Goal: Navigation & Orientation: Find specific page/section

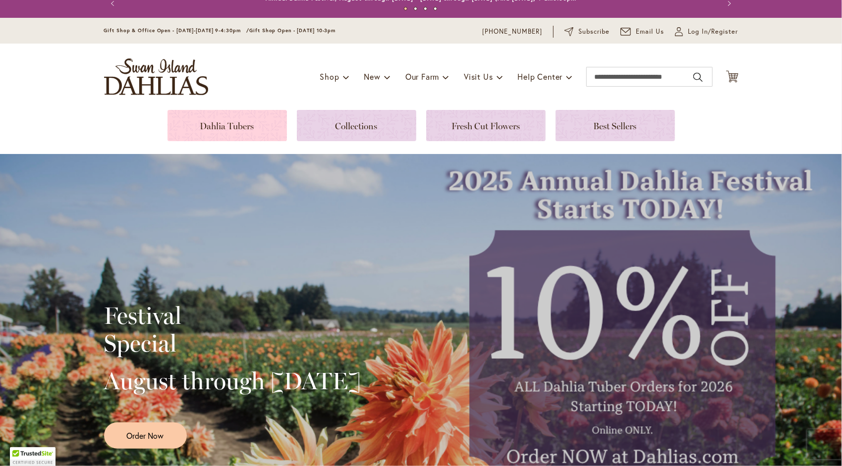
scroll to position [12, 0]
click at [206, 131] on link at bounding box center [226, 124] width 119 height 31
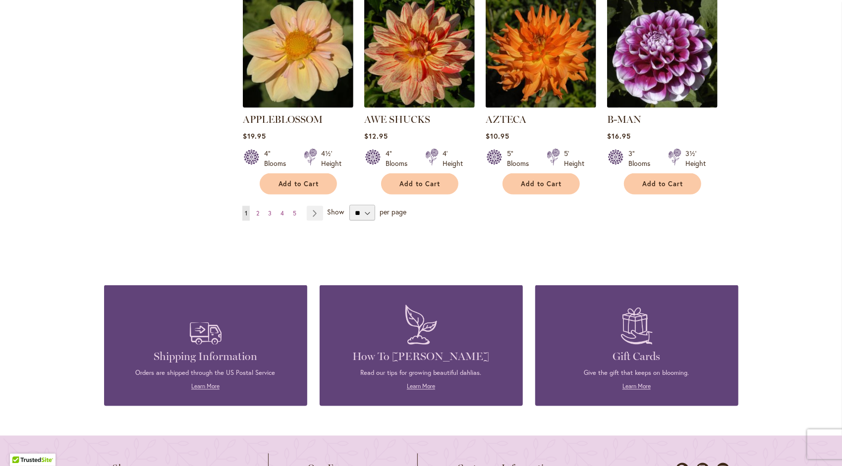
scroll to position [888, 0]
click at [307, 206] on link "Page Next" at bounding box center [315, 213] width 16 height 15
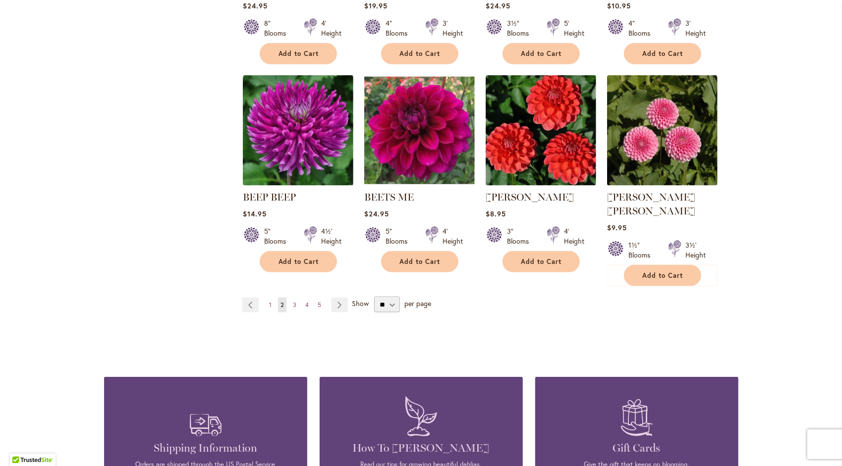
scroll to position [797, 0]
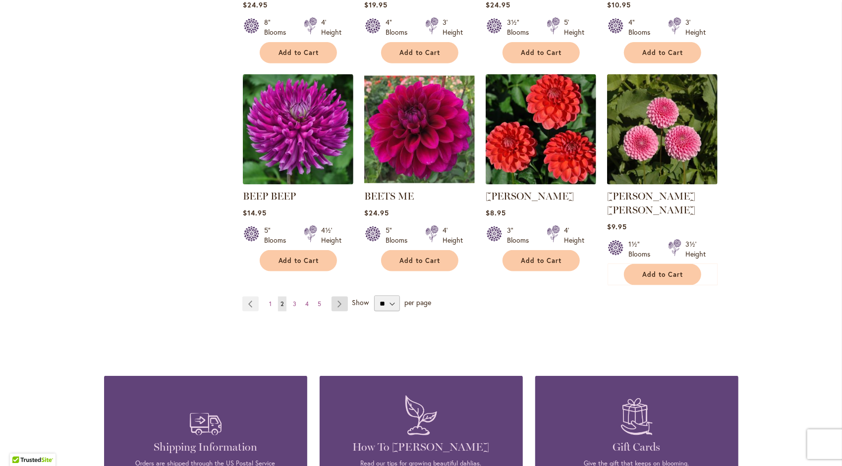
click at [336, 297] on link "Page Next" at bounding box center [339, 304] width 16 height 15
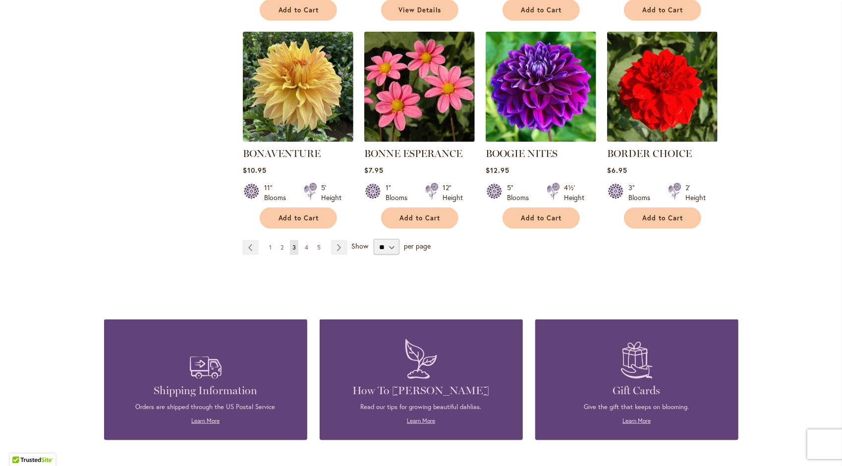
scroll to position [840, 0]
click at [335, 243] on link "Page Next" at bounding box center [339, 247] width 16 height 15
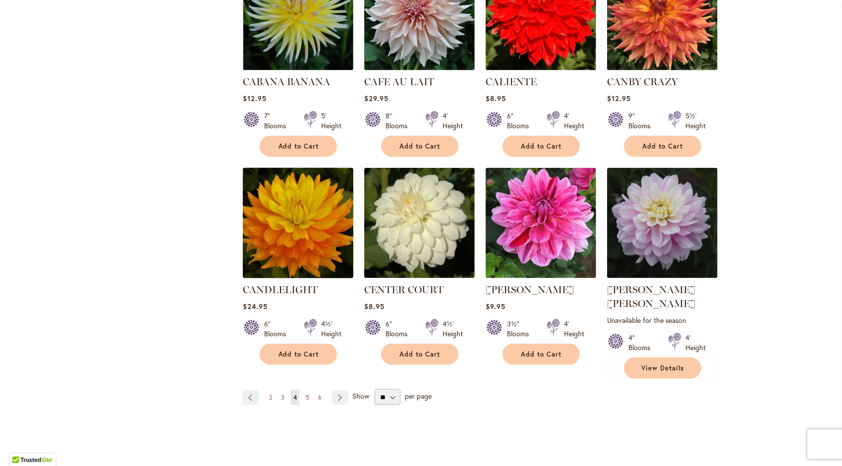
scroll to position [718, 0]
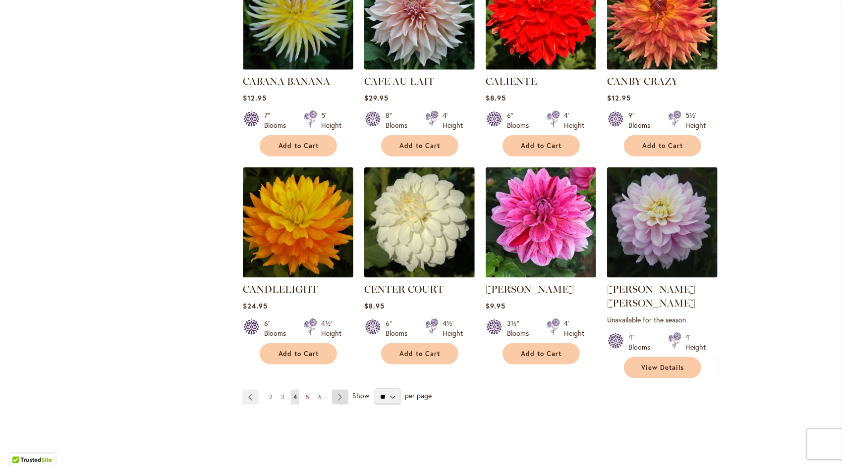
click at [339, 390] on link "Page Next" at bounding box center [340, 397] width 16 height 15
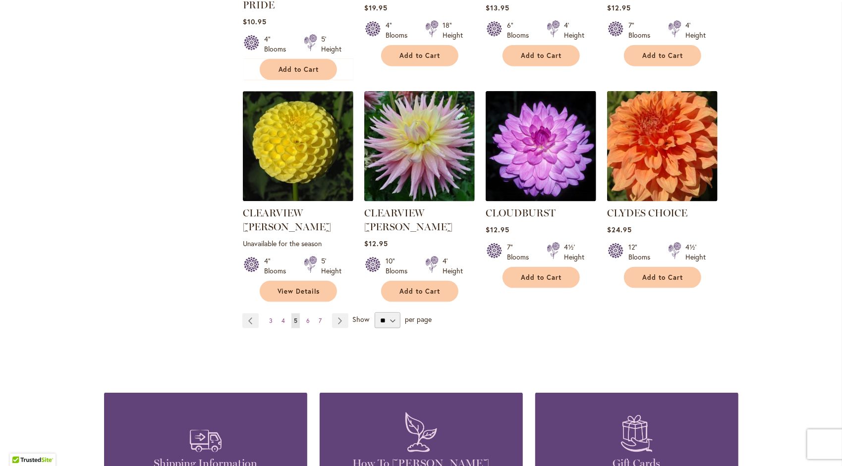
scroll to position [810, 0]
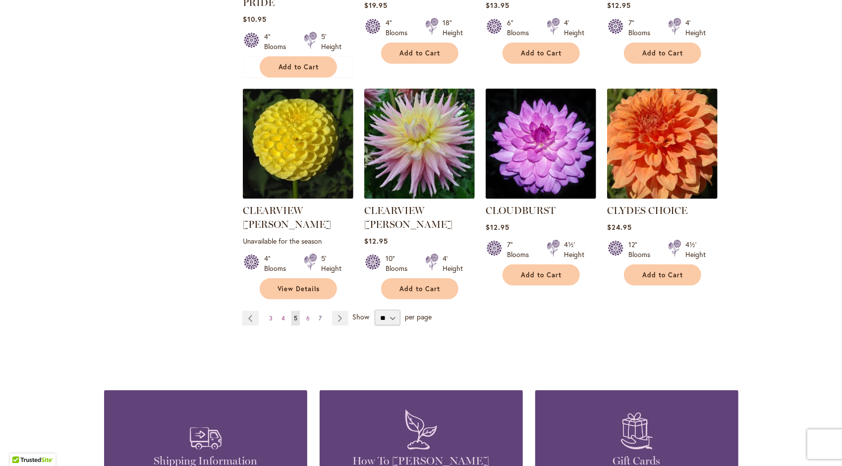
click at [316, 311] on link "Page 7" at bounding box center [320, 318] width 8 height 15
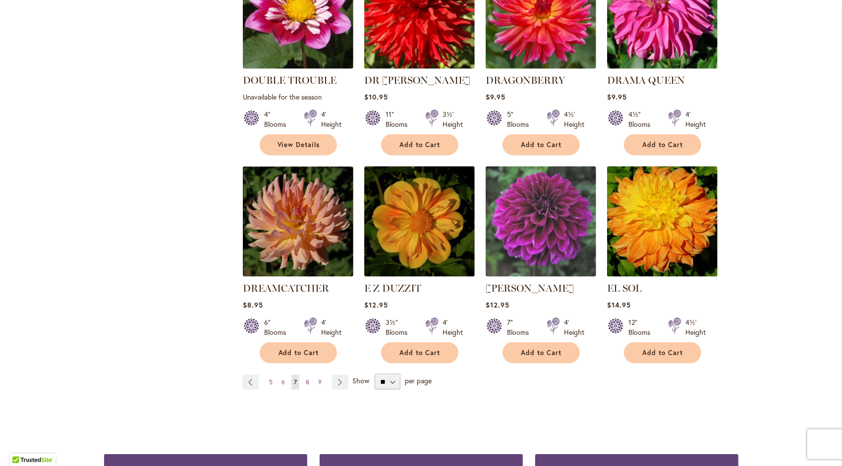
scroll to position [733, 0]
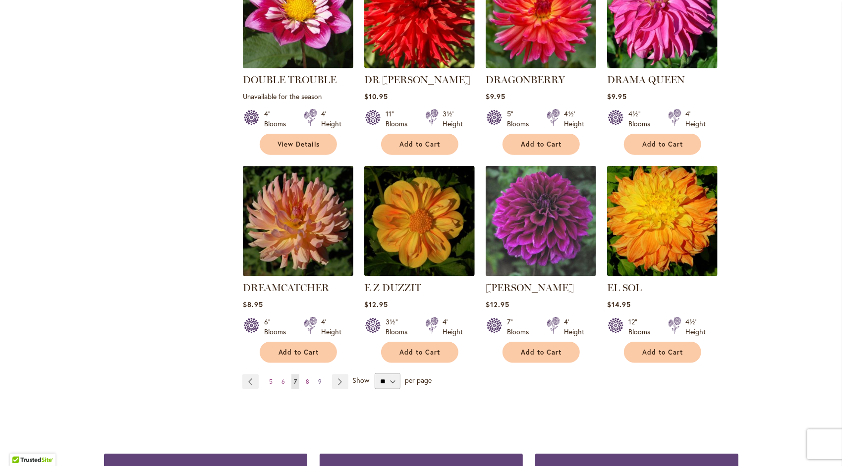
click at [318, 378] on span "9" at bounding box center [319, 381] width 3 height 7
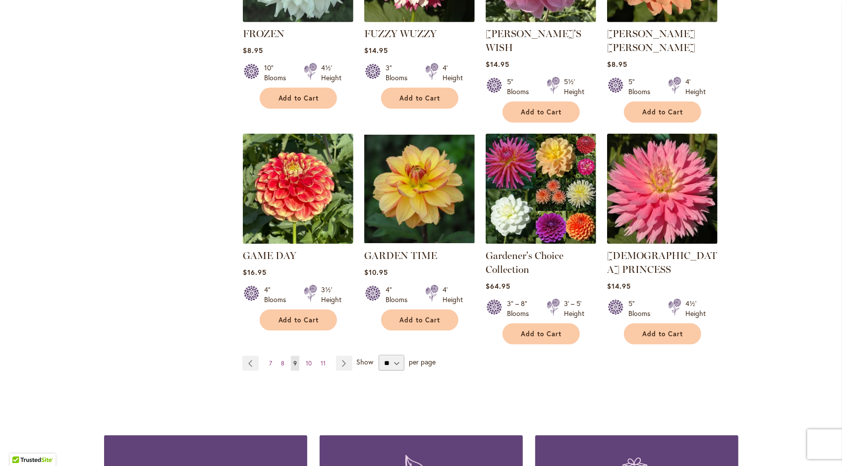
scroll to position [781, 0]
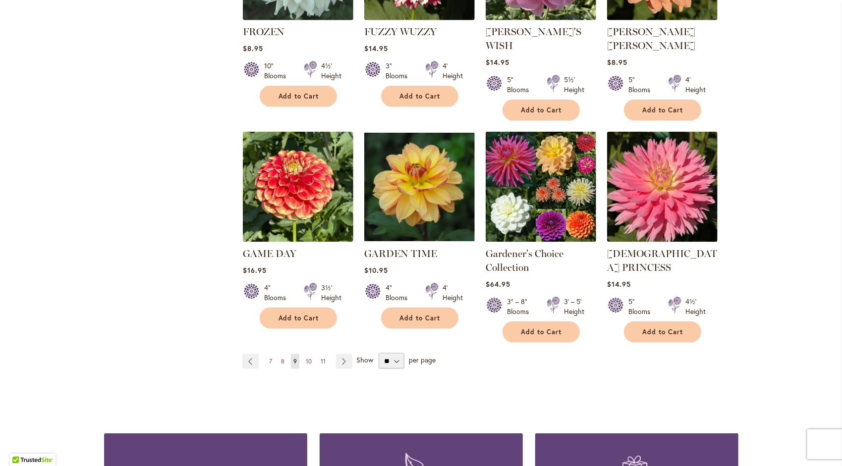
click at [321, 358] on span "11" at bounding box center [323, 361] width 5 height 7
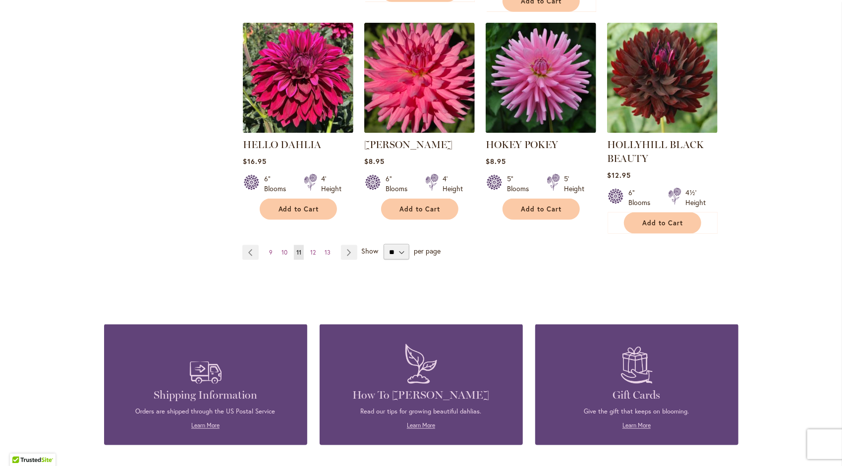
scroll to position [887, 0]
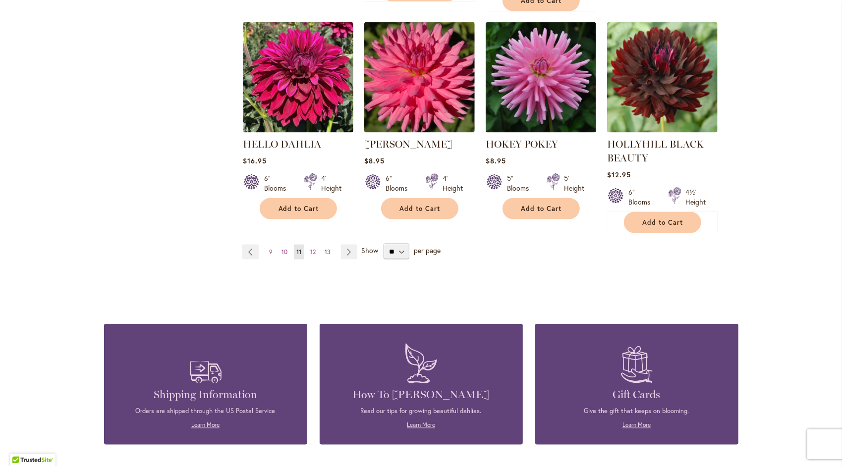
click at [324, 248] on span "13" at bounding box center [327, 251] width 6 height 7
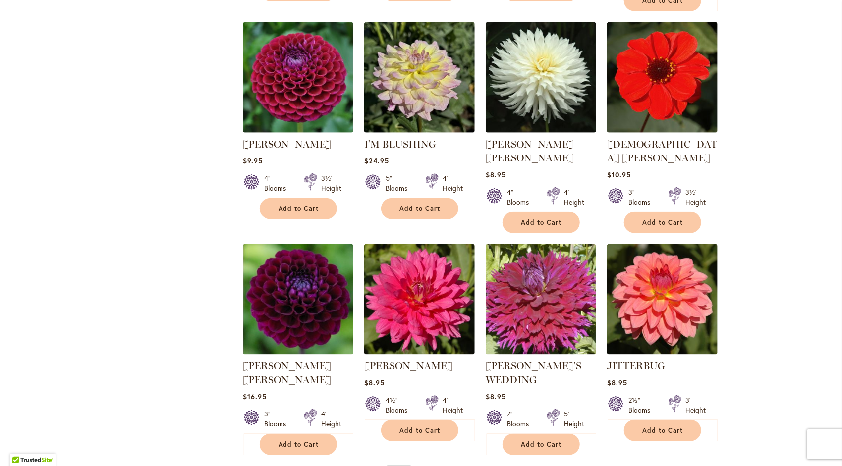
scroll to position [652, 0]
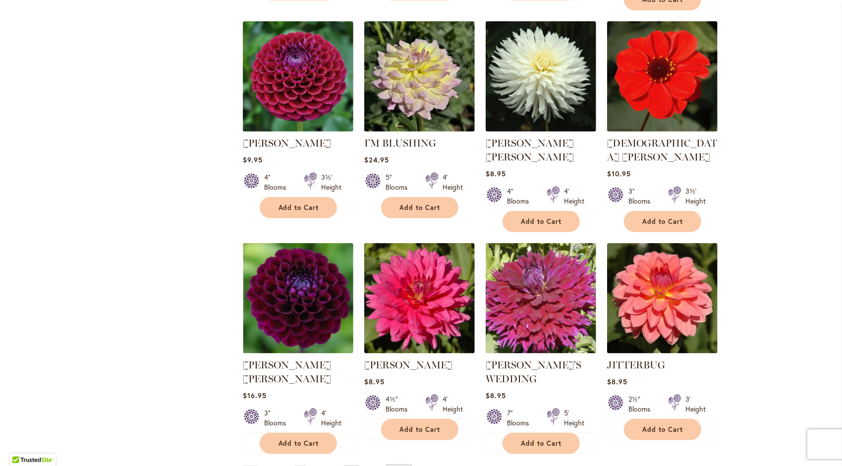
click at [344, 466] on link "Page Next" at bounding box center [351, 473] width 16 height 15
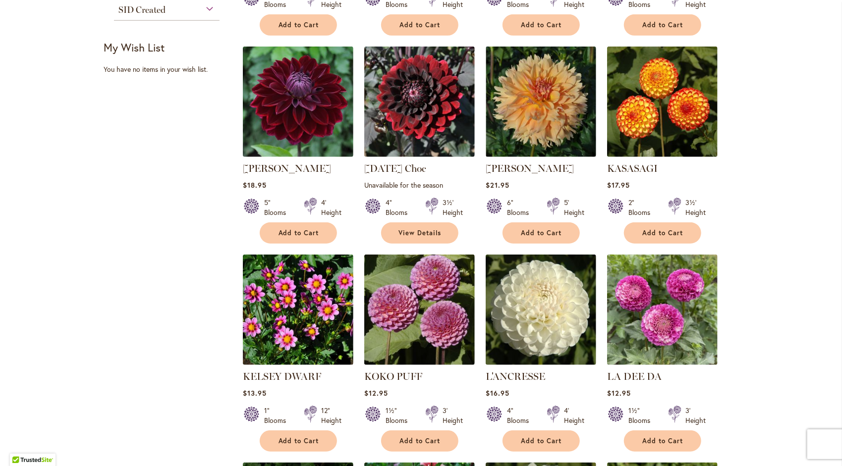
scroll to position [406, 0]
